Goal: Find specific page/section: Find specific page/section

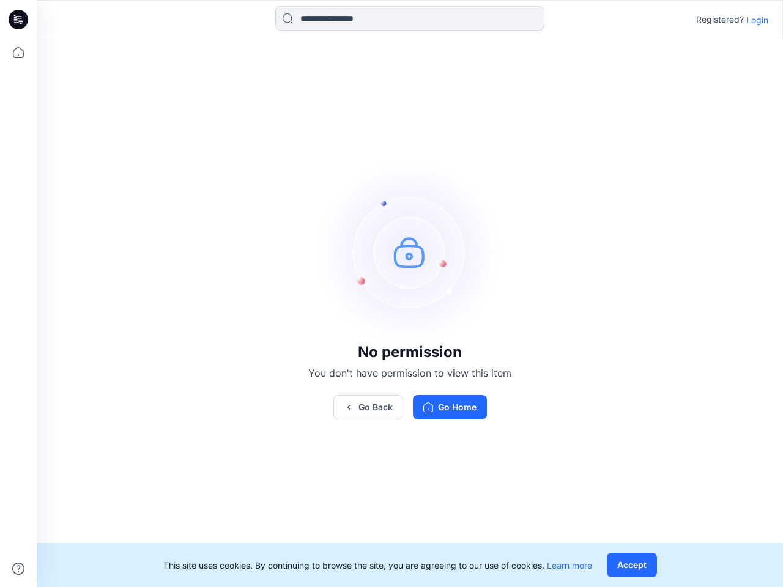
click at [391, 294] on img at bounding box center [409, 251] width 183 height 183
click at [19, 20] on icon at bounding box center [20, 20] width 5 height 1
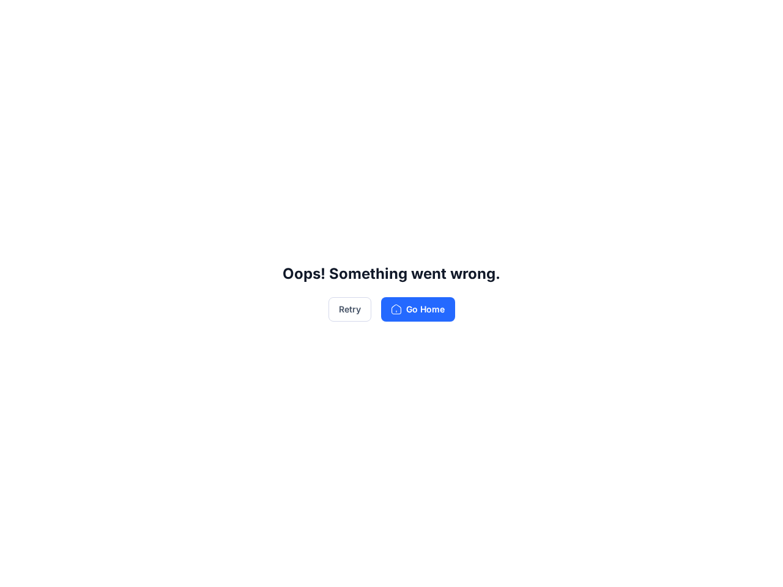
click at [18, 53] on div "Oops! Something went wrong. Retry Go Home" at bounding box center [391, 293] width 783 height 587
click at [18, 569] on div "Oops! Something went wrong. Retry Go Home" at bounding box center [391, 293] width 783 height 587
click at [410, 18] on div "Oops! Something went wrong. Retry Go Home" at bounding box center [391, 293] width 783 height 587
click at [757, 20] on div "Oops! Something went wrong. Retry Go Home" at bounding box center [391, 293] width 783 height 587
click at [368, 407] on div "Oops! Something went wrong. Retry Go Home" at bounding box center [391, 293] width 783 height 587
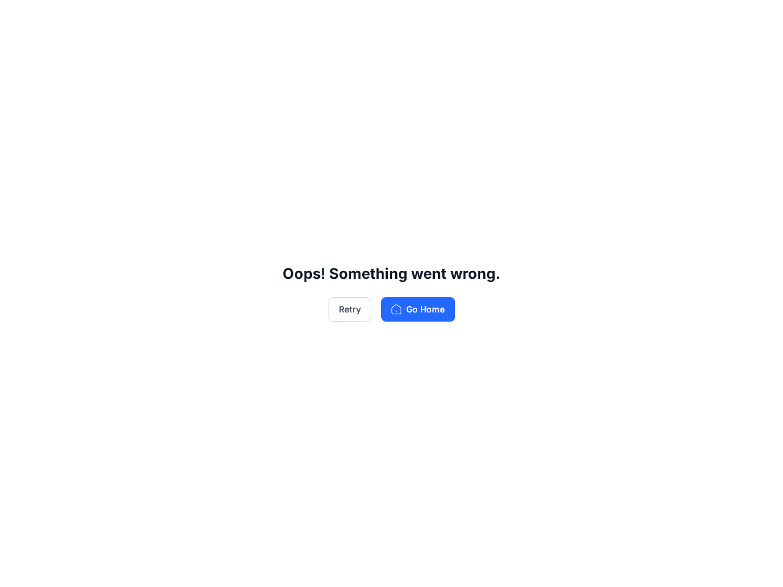
click at [634, 565] on div "Oops! Something went wrong. Retry Go Home" at bounding box center [391, 293] width 783 height 587
